Goal: Task Accomplishment & Management: Manage account settings

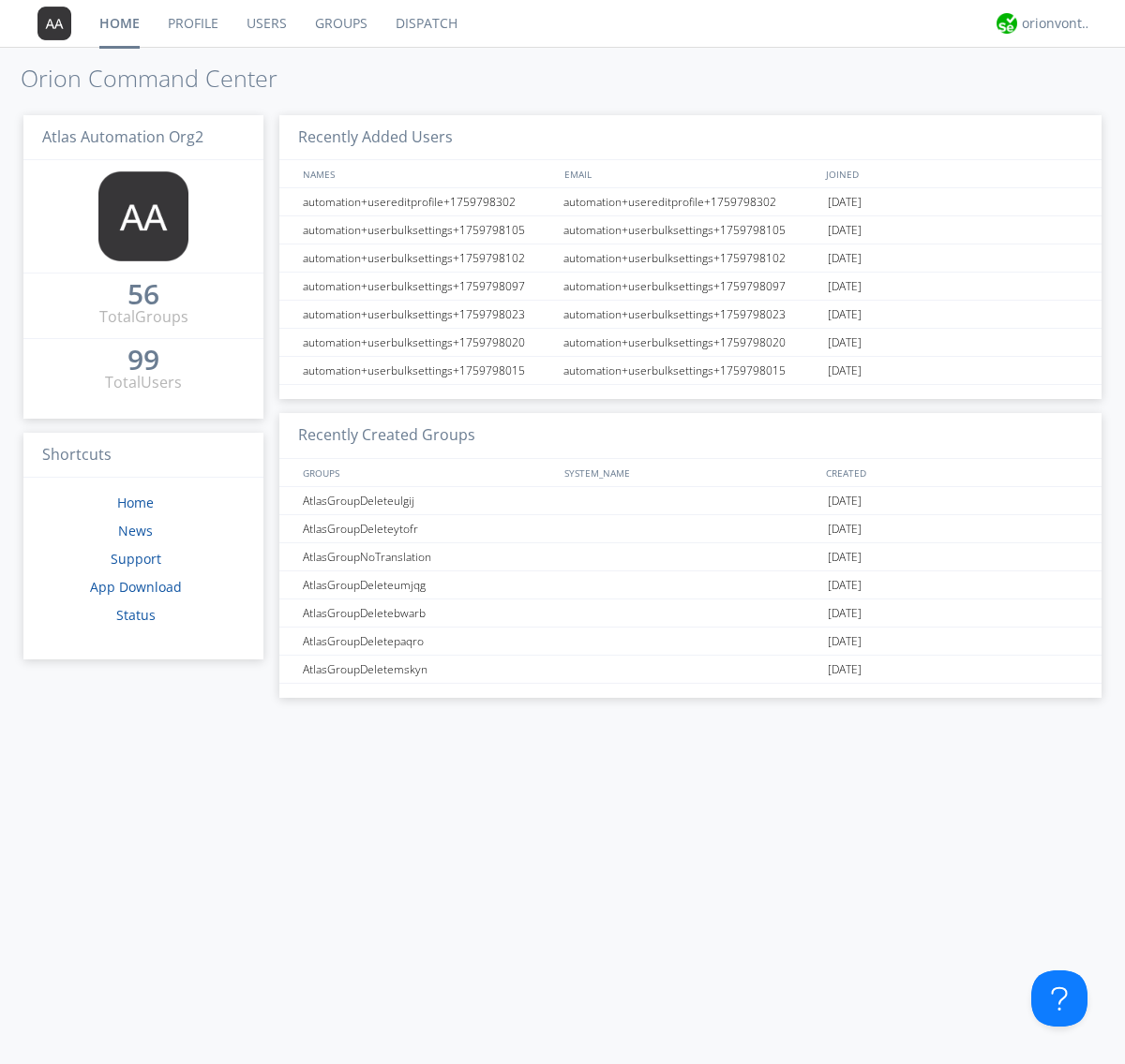
click at [340, 23] on link "Groups" at bounding box center [342, 23] width 81 height 47
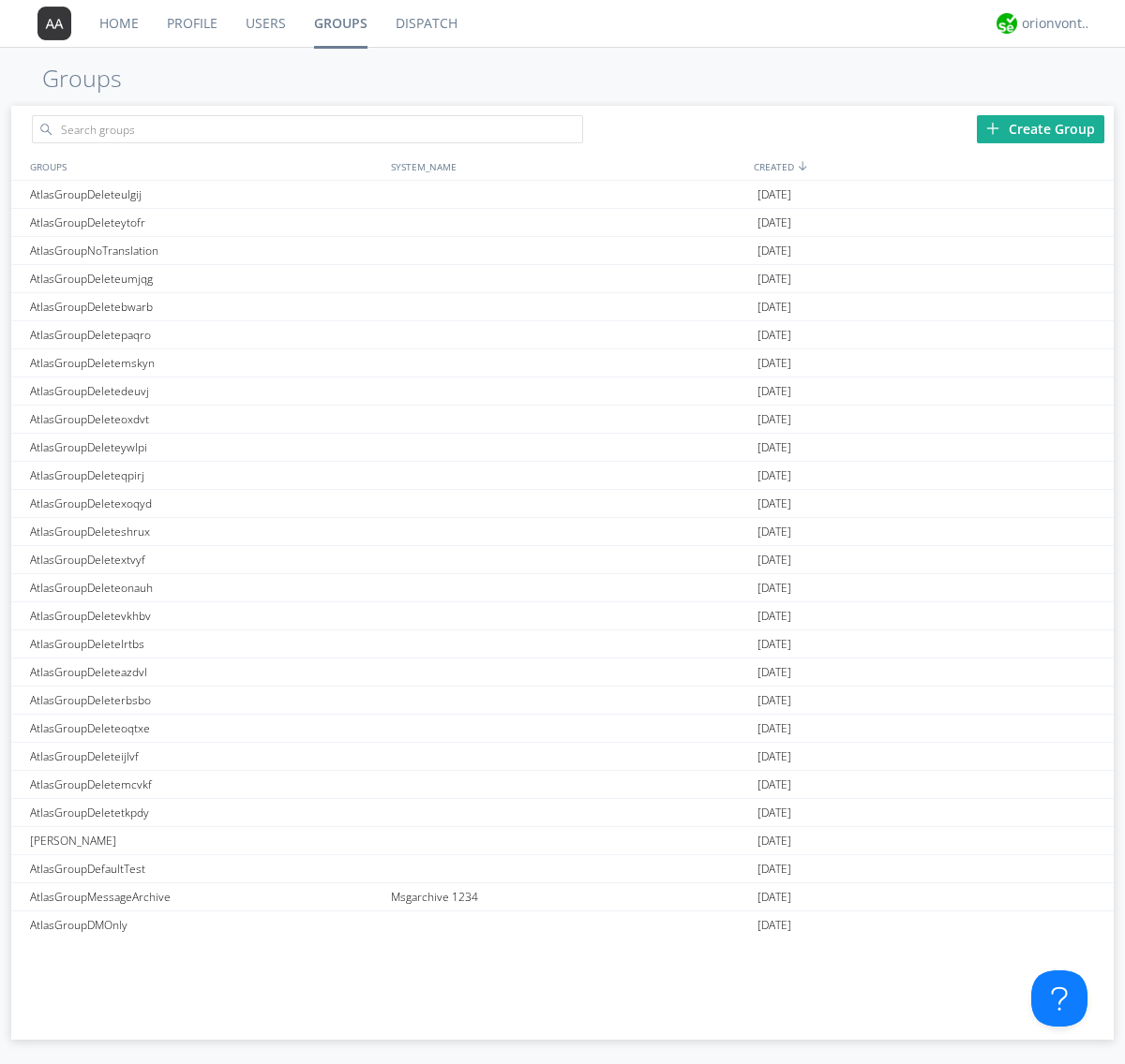
click at [1040, 128] on div "Create Group" at bounding box center [1040, 129] width 127 height 28
click at [340, 23] on link "Groups" at bounding box center [341, 23] width 82 height 47
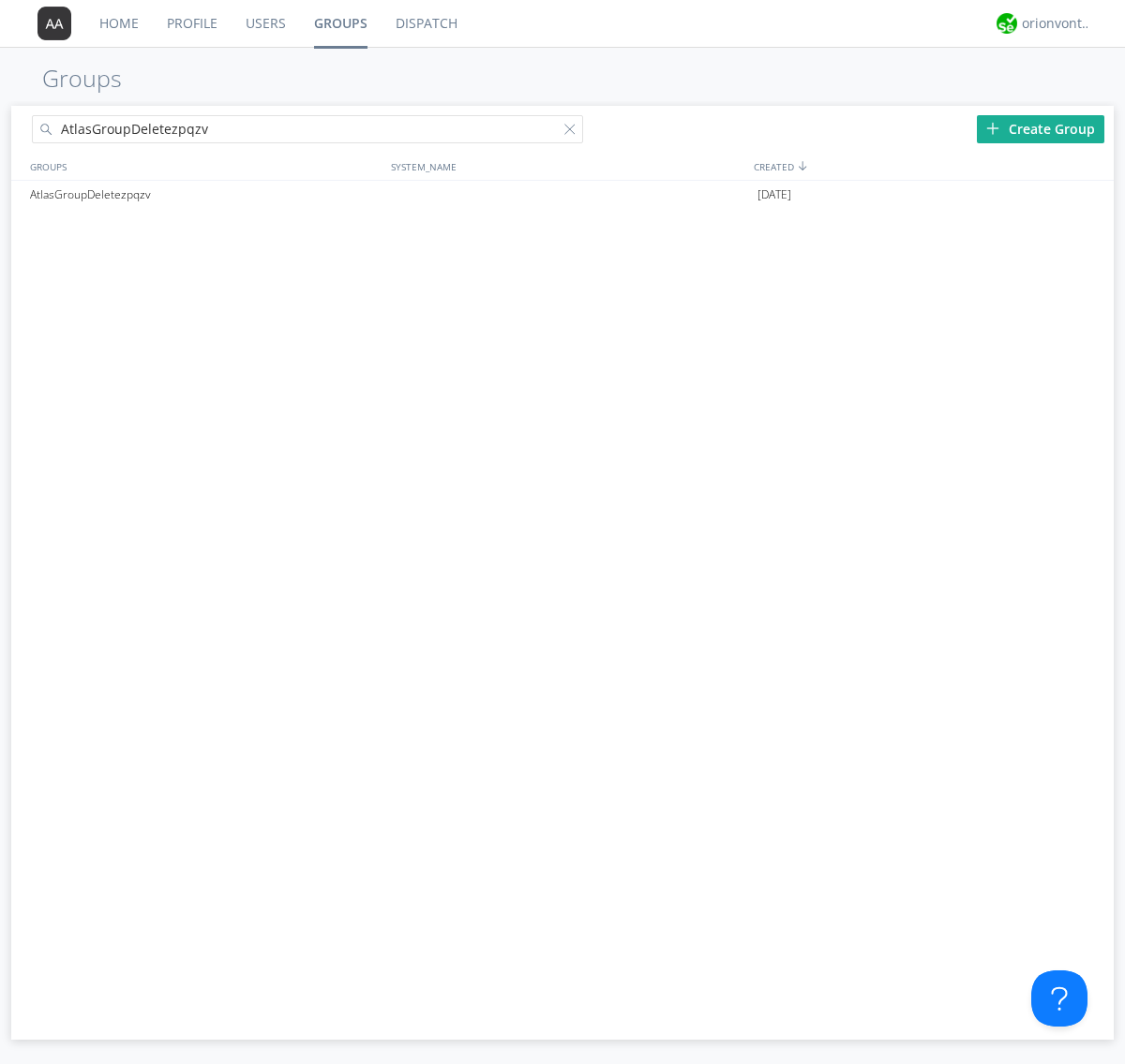
type input "AtlasGroupDeletezpqzv"
click at [574, 132] on div at bounding box center [573, 133] width 18 height 18
type input "AtlasGroupDeletezpqzv"
click at [1089, 195] on div at bounding box center [1089, 195] width 18 height 15
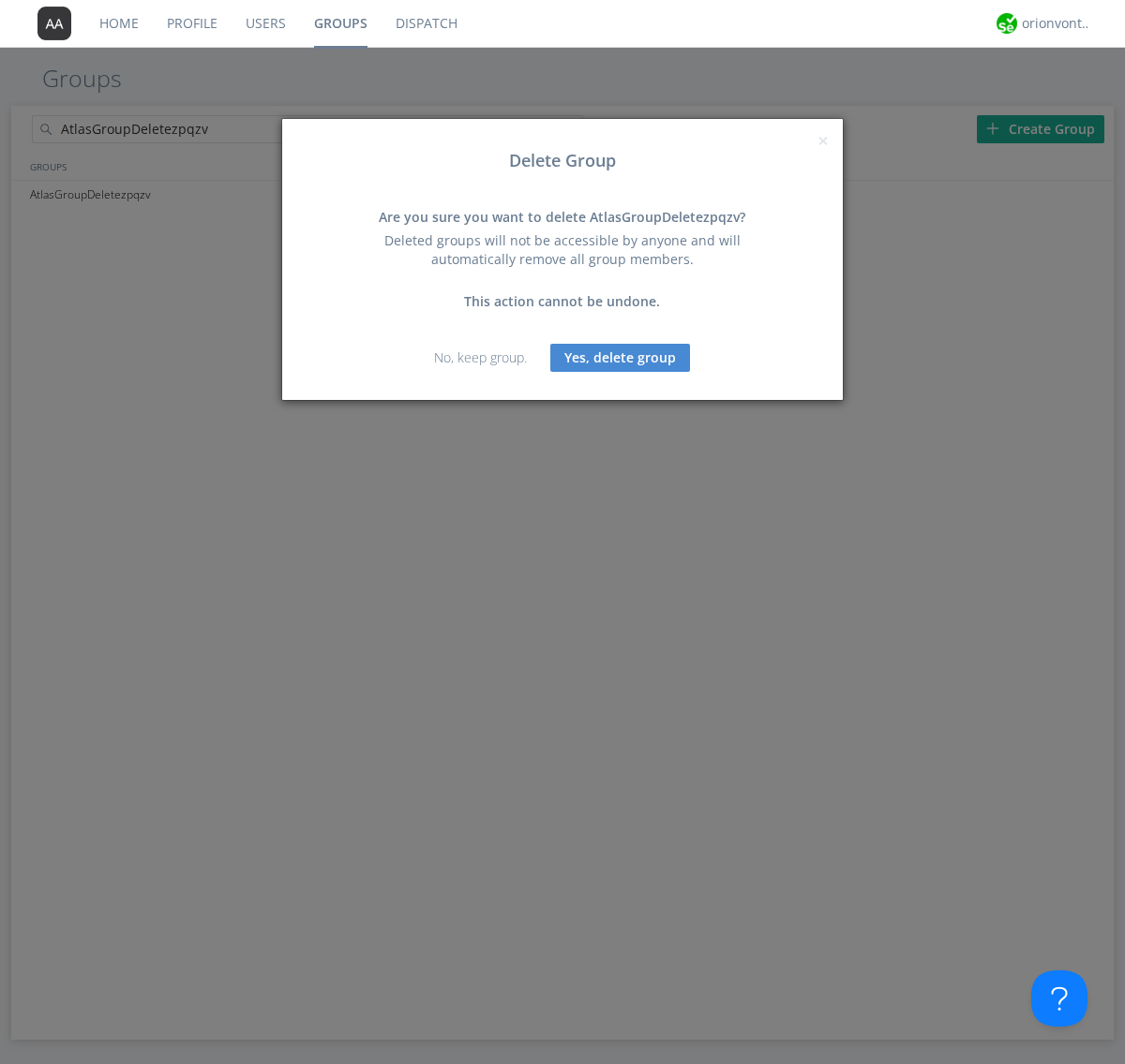
click at [621, 357] on button "Yes, delete group" at bounding box center [620, 357] width 140 height 28
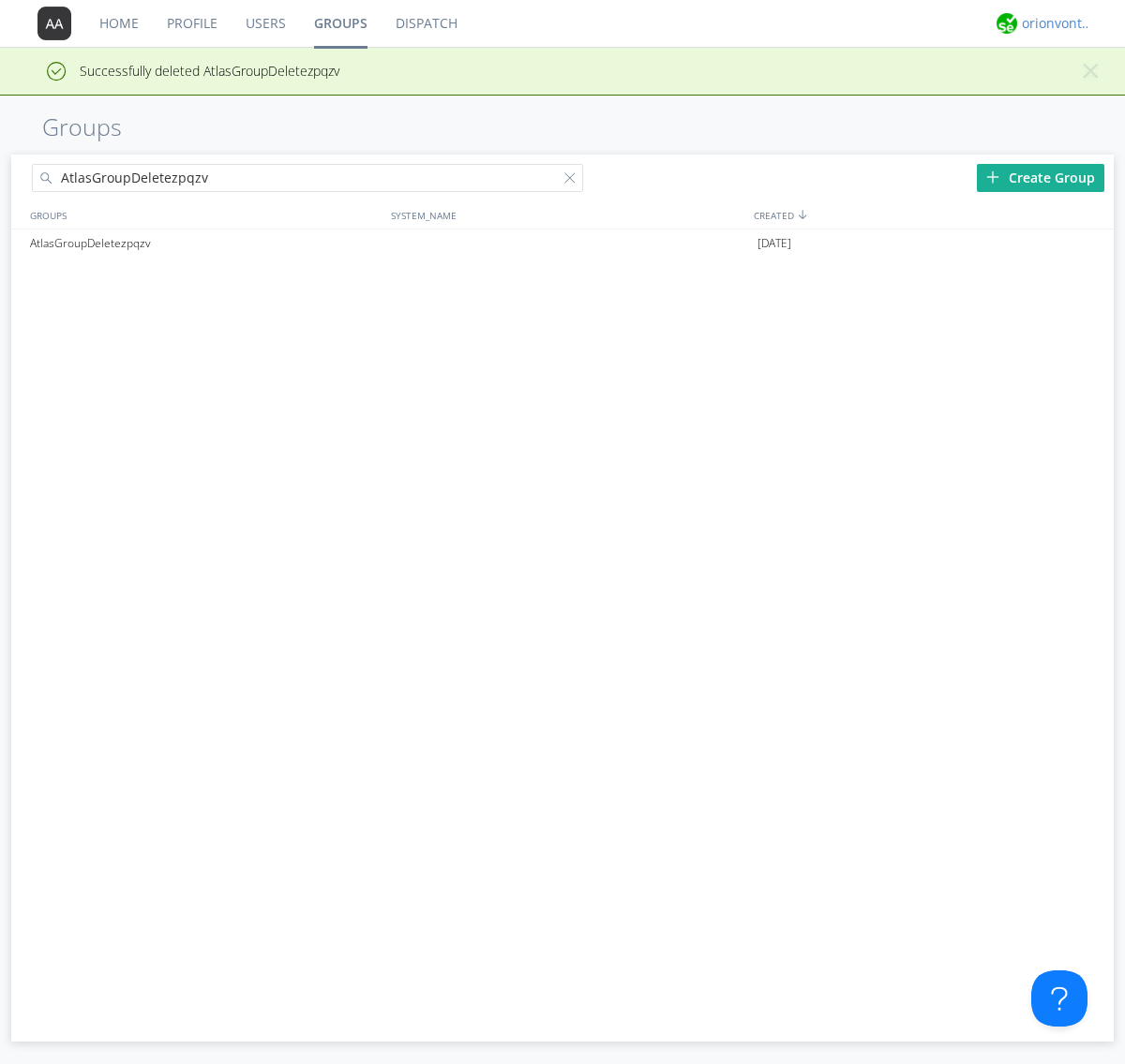
click at [1052, 23] on div "orionvontas+atlas+automation+org2" at bounding box center [1056, 23] width 70 height 18
